Goal: Task Accomplishment & Management: Complete application form

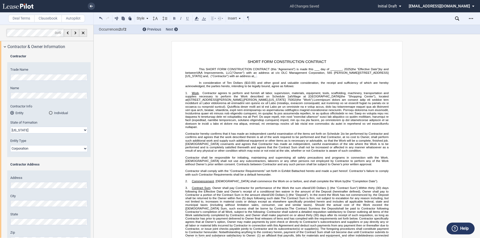
select select "[US_STATE]"
select select "100 Upon Completion"
drag, startPoint x: 105, startPoint y: 107, endPoint x: 97, endPoint y: 101, distance: 9.7
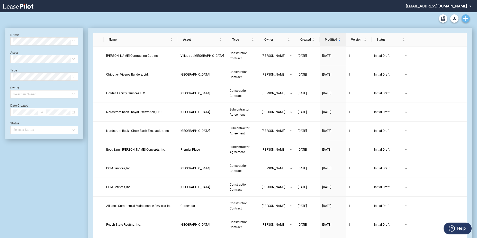
click at [465, 18] on icon "Create new document" at bounding box center [466, 18] width 5 height 5
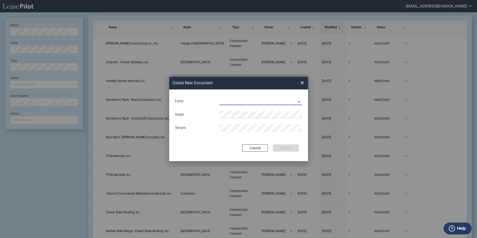
click at [271, 102] on md-select "Construction Contract Subcontractor Agreement" at bounding box center [261, 102] width 83 height 8
click at [258, 100] on div "Construction Contract" at bounding box center [240, 102] width 40 height 6
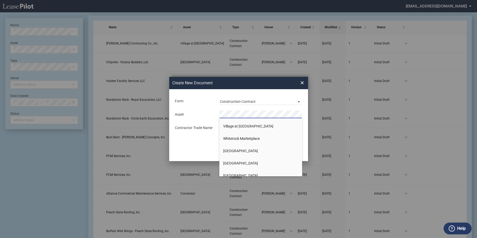
scroll to position [1139, 0]
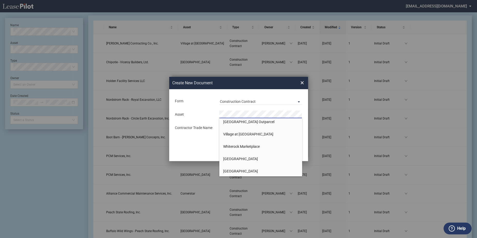
click at [198, 136] on div "Deal Type Retail Deal Type Retail Form Construction Contract Asset Tenant Asset…" at bounding box center [238, 125] width 139 height 72
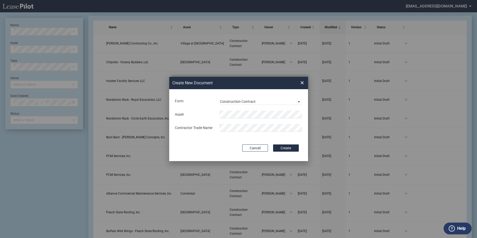
click at [302, 85] on span "×" at bounding box center [303, 83] width 4 height 8
